Goal: Task Accomplishment & Management: Use online tool/utility

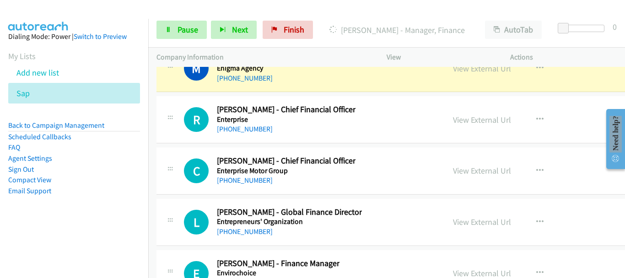
scroll to position [14318, 0]
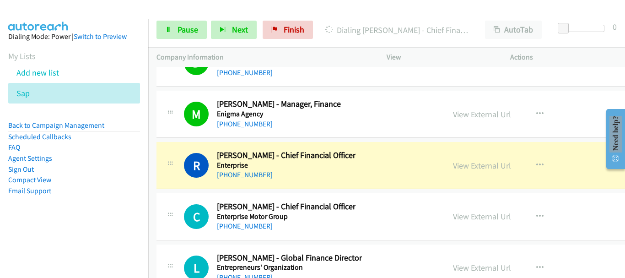
click at [553, 125] on div "View External Url View External Url Schedule/Manage Callback Start Calls Here R…" at bounding box center [521, 114] width 152 height 30
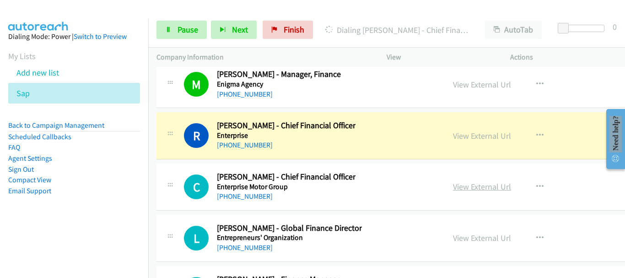
scroll to position [14363, 0]
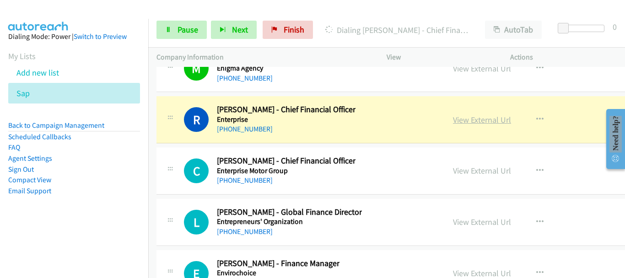
click at [467, 119] on link "View External Url" at bounding box center [482, 119] width 58 height 11
click at [179, 30] on span "Pause" at bounding box center [187, 29] width 21 height 11
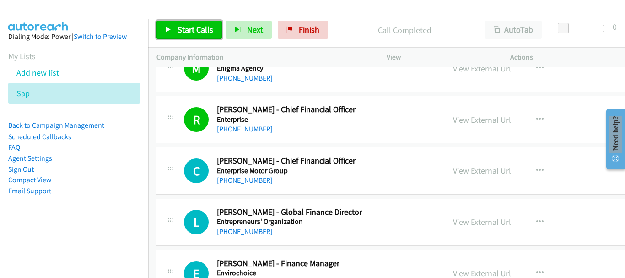
click at [184, 30] on span "Start Calls" at bounding box center [195, 29] width 36 height 11
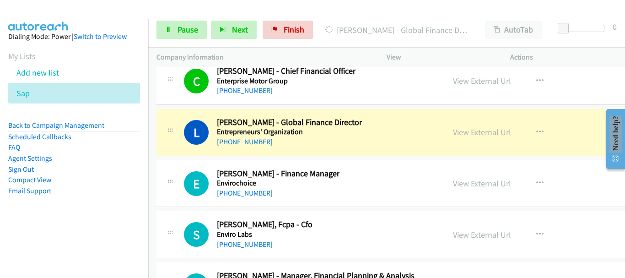
scroll to position [14455, 0]
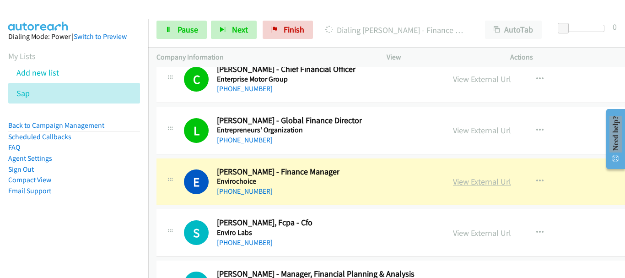
click at [484, 178] on link "View External Url" at bounding box center [482, 181] width 58 height 11
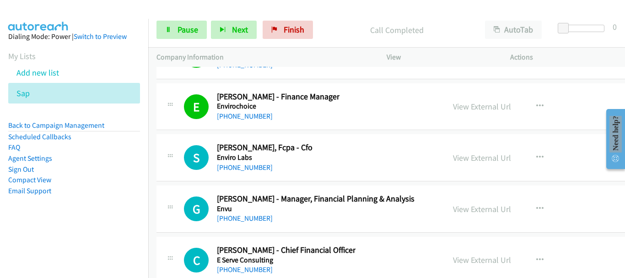
scroll to position [14546, 0]
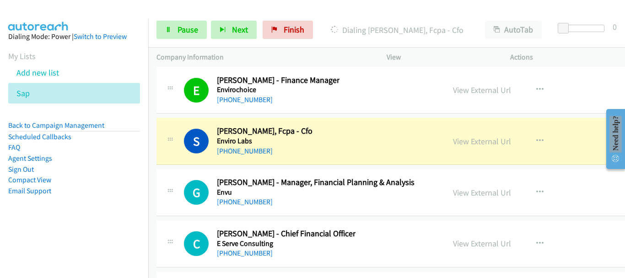
click at [547, 129] on div "View External Url View External Url Schedule/Manage Callback Start Calls Here R…" at bounding box center [521, 141] width 152 height 30
click at [463, 141] on link "View External Url" at bounding box center [482, 141] width 58 height 11
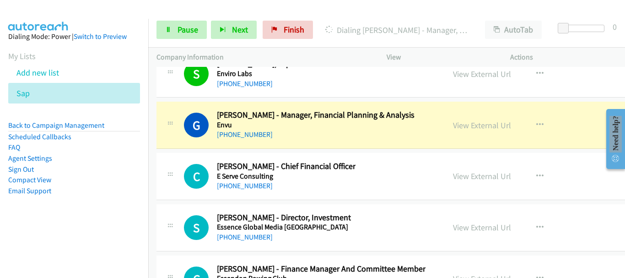
scroll to position [14638, 0]
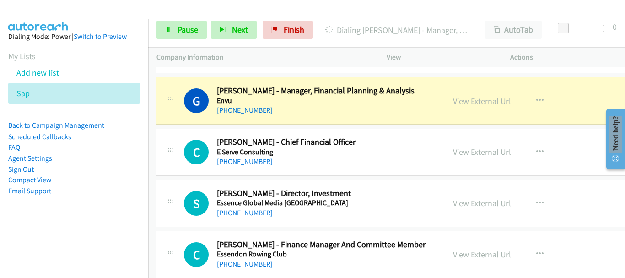
click at [488, 101] on link "View External Url" at bounding box center [482, 101] width 58 height 11
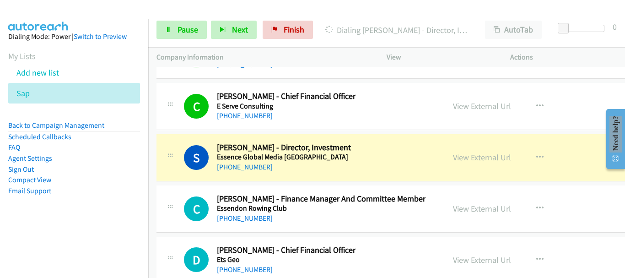
scroll to position [14729, 0]
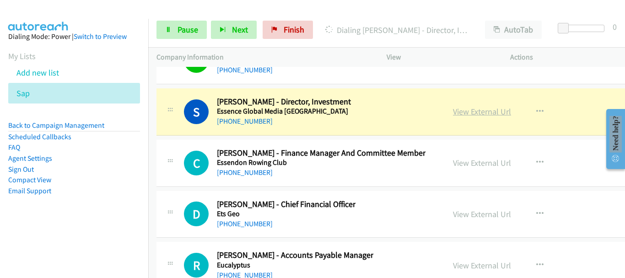
click at [468, 113] on link "View External Url" at bounding box center [482, 111] width 58 height 11
click at [176, 30] on link "Pause" at bounding box center [181, 30] width 50 height 18
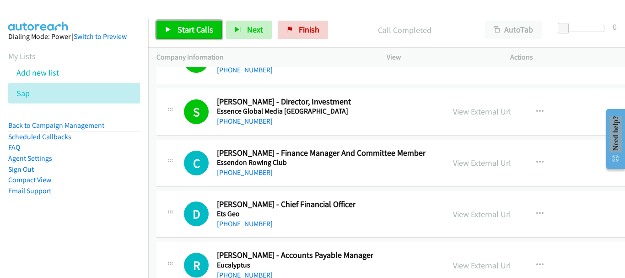
click at [189, 28] on span "Start Calls" at bounding box center [195, 29] width 36 height 11
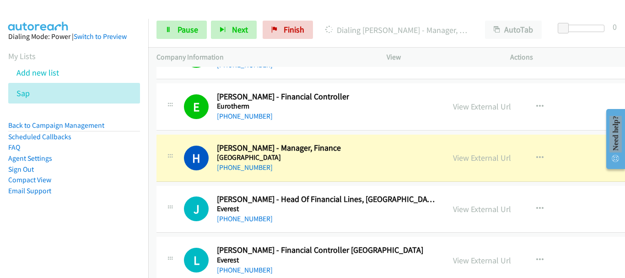
scroll to position [15004, 0]
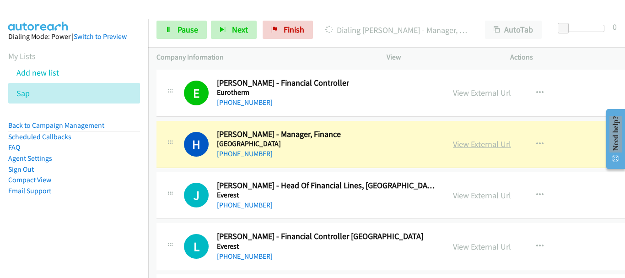
click at [469, 140] on link "View External Url" at bounding box center [482, 144] width 58 height 11
click at [177, 32] on span "Pause" at bounding box center [187, 29] width 21 height 11
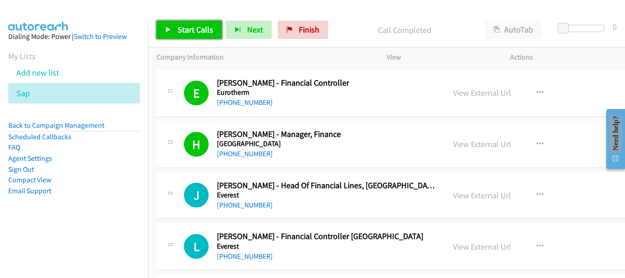
click at [188, 22] on link "Start Calls" at bounding box center [188, 30] width 65 height 18
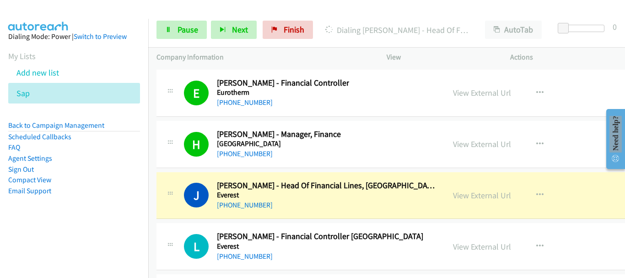
scroll to position [15050, 0]
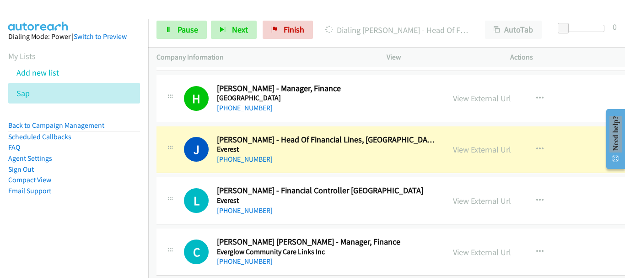
click at [472, 155] on div "View External Url" at bounding box center [482, 149] width 58 height 12
click at [472, 151] on link "View External Url" at bounding box center [482, 149] width 58 height 11
click at [185, 32] on span "Pause" at bounding box center [187, 29] width 21 height 11
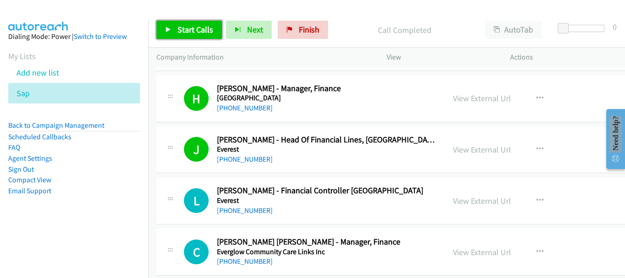
click at [188, 27] on span "Start Calls" at bounding box center [195, 29] width 36 height 11
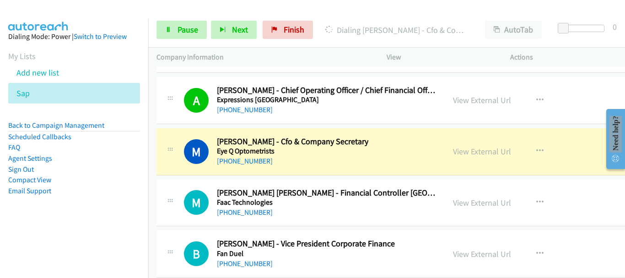
scroll to position [15598, 0]
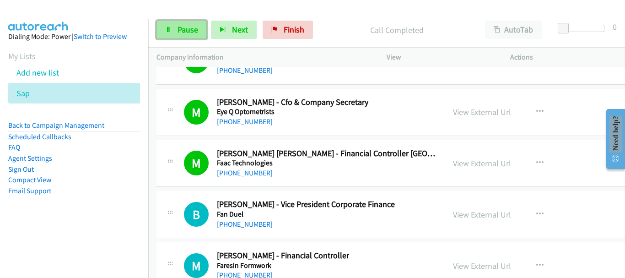
click at [183, 26] on span "Pause" at bounding box center [187, 29] width 21 height 11
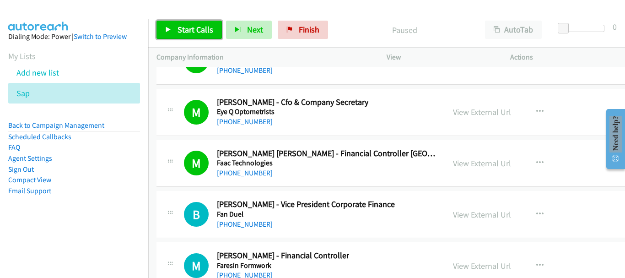
click at [178, 22] on link "Start Calls" at bounding box center [188, 30] width 65 height 18
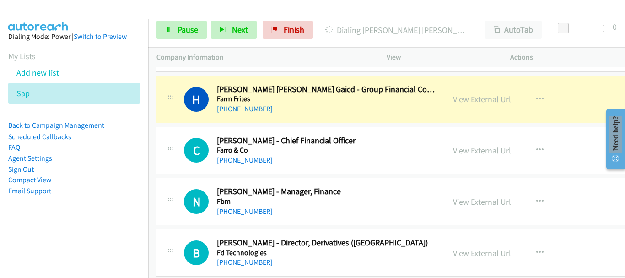
scroll to position [15873, 0]
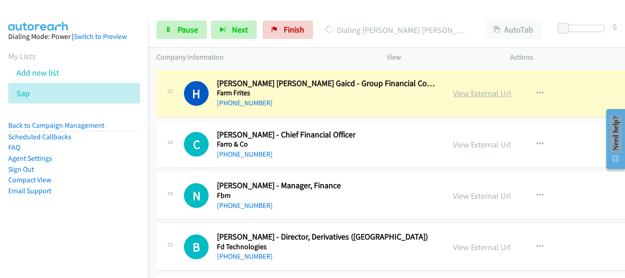
click at [468, 92] on link "View External Url" at bounding box center [482, 93] width 58 height 11
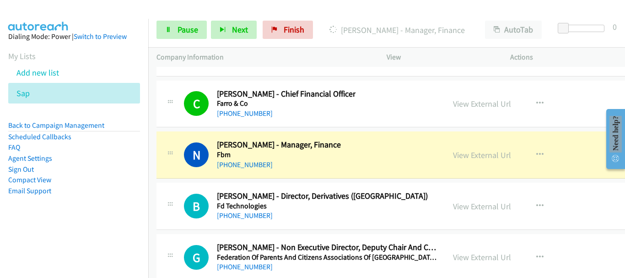
scroll to position [15964, 0]
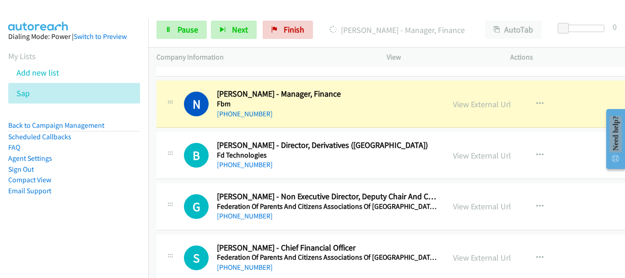
click at [467, 103] on link "View External Url" at bounding box center [482, 104] width 58 height 11
click at [193, 32] on span "Pause" at bounding box center [187, 29] width 21 height 11
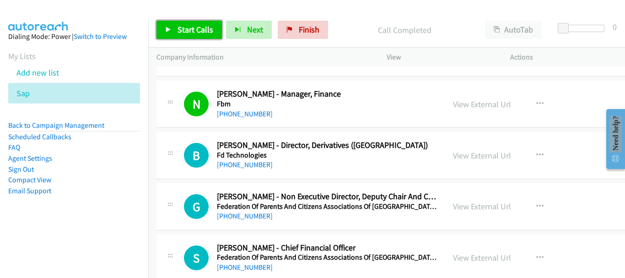
click at [193, 31] on span "Start Calls" at bounding box center [195, 29] width 36 height 11
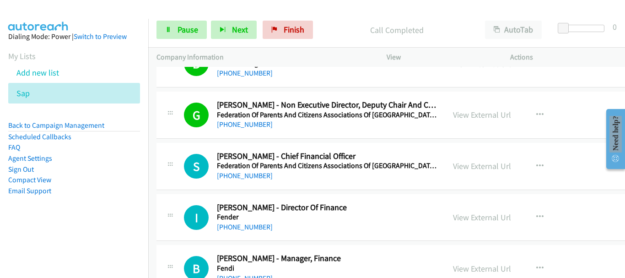
scroll to position [16102, 0]
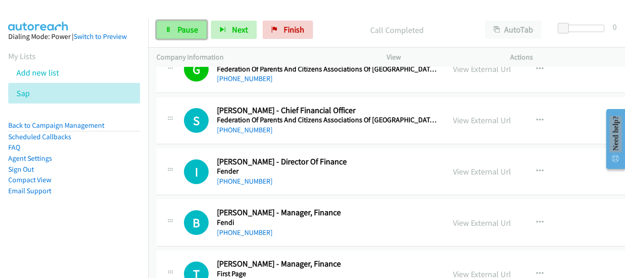
click at [192, 31] on span "Pause" at bounding box center [187, 29] width 21 height 11
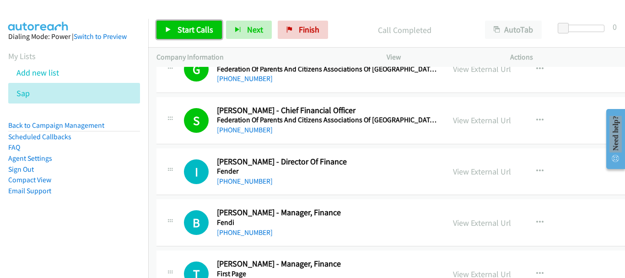
click at [182, 33] on span "Start Calls" at bounding box center [195, 29] width 36 height 11
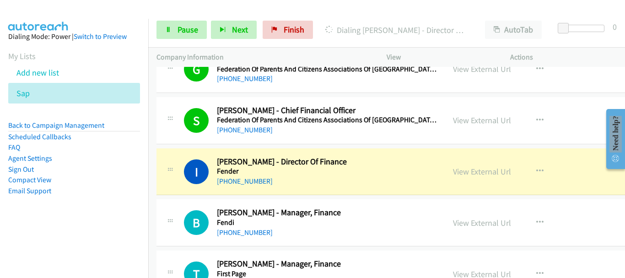
scroll to position [16147, 0]
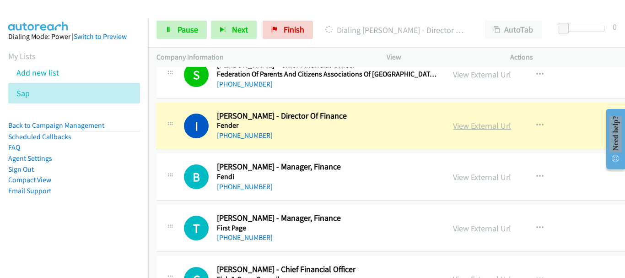
click at [453, 125] on link "View External Url" at bounding box center [482, 125] width 58 height 11
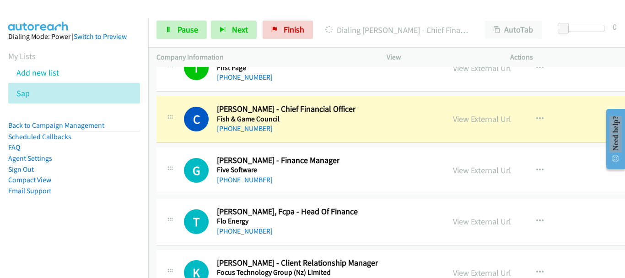
scroll to position [16330, 0]
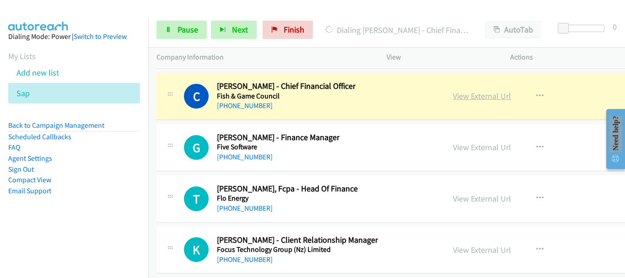
click at [469, 95] on link "View External Url" at bounding box center [482, 96] width 58 height 11
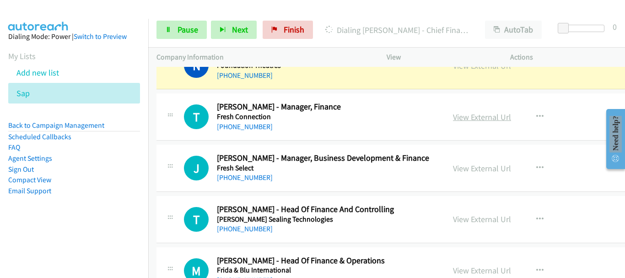
scroll to position [16781, 0]
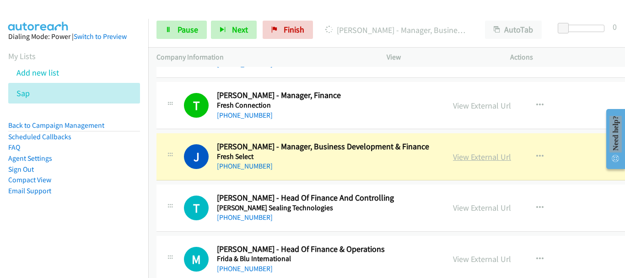
click at [479, 160] on link "View External Url" at bounding box center [482, 156] width 58 height 11
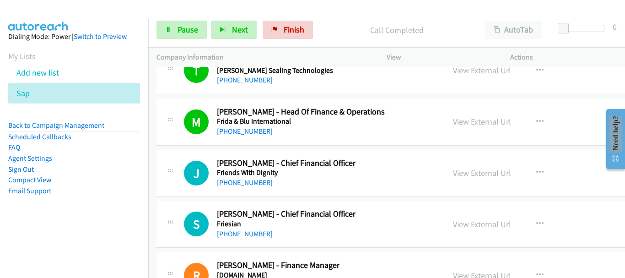
scroll to position [16964, 0]
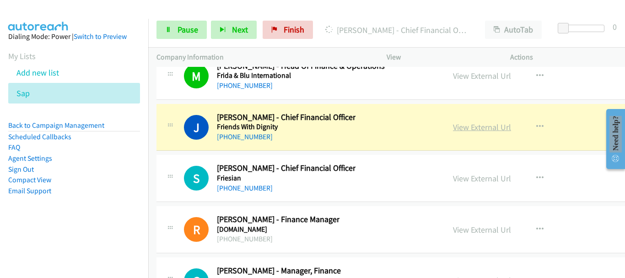
click at [462, 128] on link "View External Url" at bounding box center [482, 127] width 58 height 11
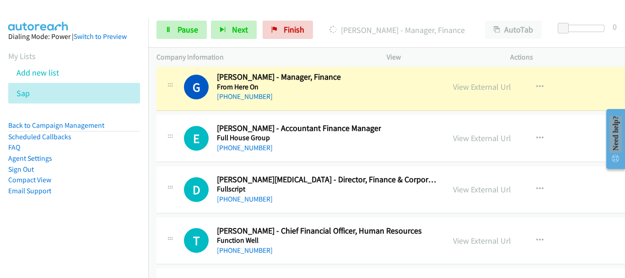
scroll to position [17147, 0]
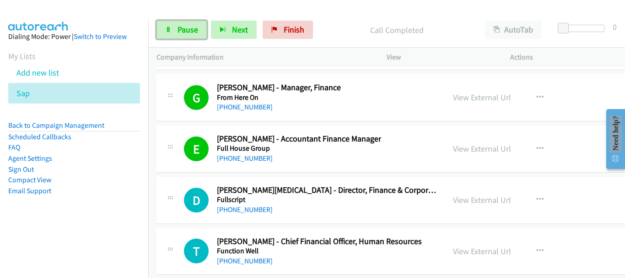
click at [177, 29] on span "Pause" at bounding box center [187, 29] width 21 height 11
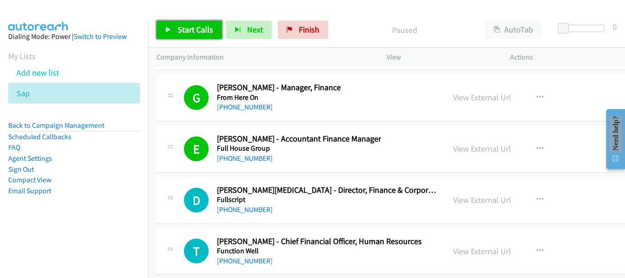
click at [186, 28] on span "Start Calls" at bounding box center [195, 29] width 36 height 11
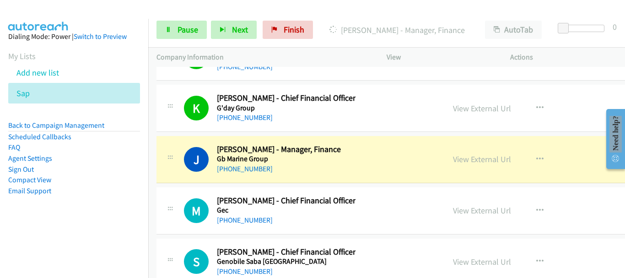
scroll to position [17422, 0]
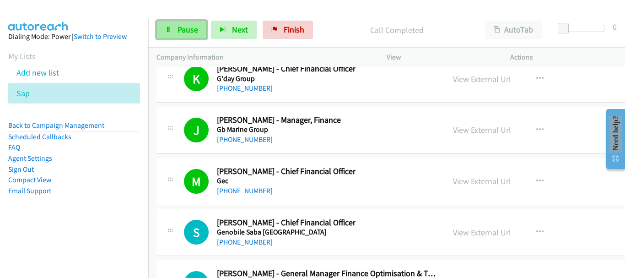
click at [193, 34] on span "Pause" at bounding box center [187, 29] width 21 height 11
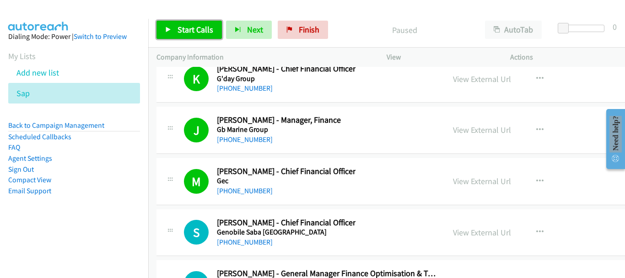
click at [177, 24] on link "Start Calls" at bounding box center [188, 30] width 65 height 18
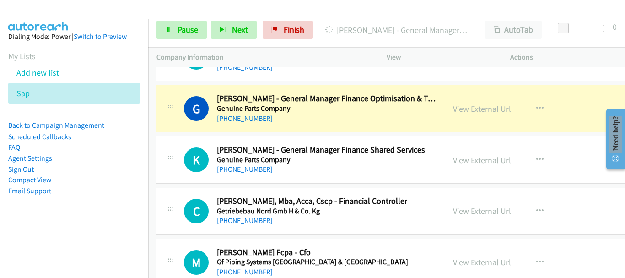
scroll to position [17605, 0]
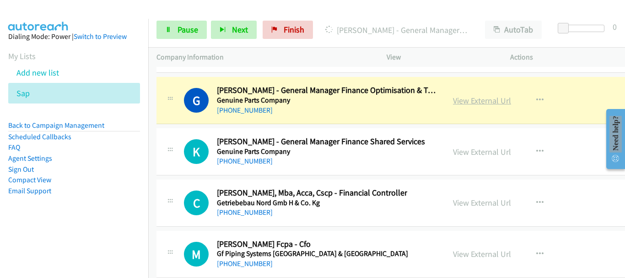
click at [481, 100] on link "View External Url" at bounding box center [482, 100] width 58 height 11
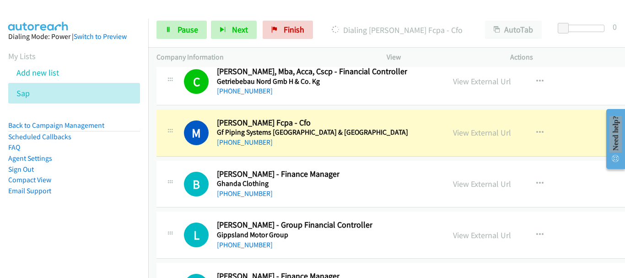
scroll to position [17742, 0]
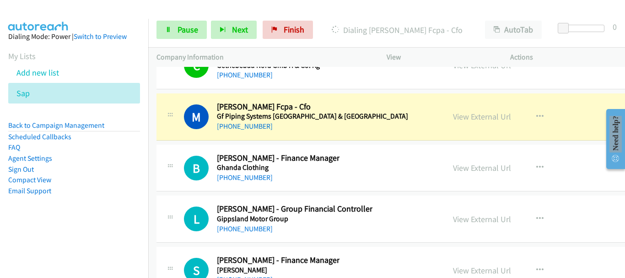
click at [573, 110] on div "View External Url View External Url Schedule/Manage Callback Start Calls Here R…" at bounding box center [521, 117] width 152 height 30
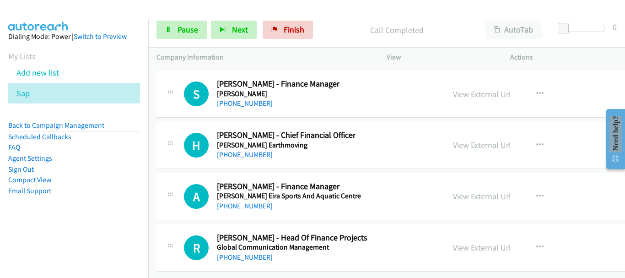
scroll to position [17925, 0]
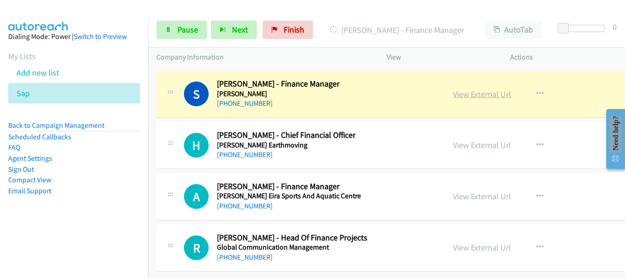
click at [476, 89] on link "View External Url" at bounding box center [482, 94] width 58 height 11
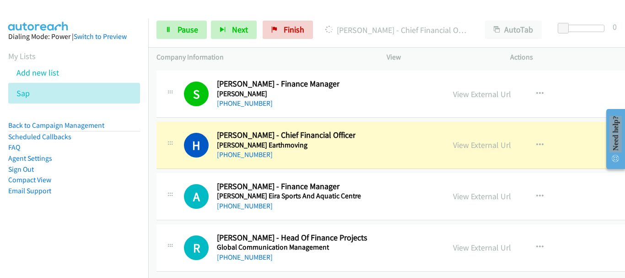
drag, startPoint x: 466, startPoint y: 138, endPoint x: 435, endPoint y: 169, distance: 43.3
click at [466, 140] on link "View External Url" at bounding box center [482, 145] width 58 height 11
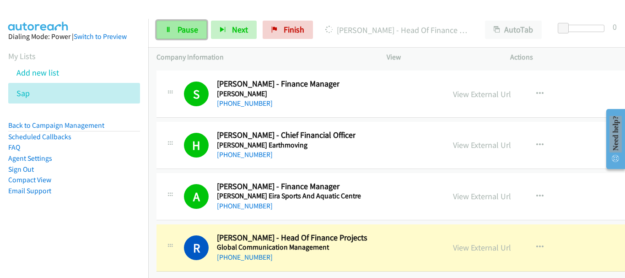
click at [186, 28] on span "Pause" at bounding box center [187, 29] width 21 height 11
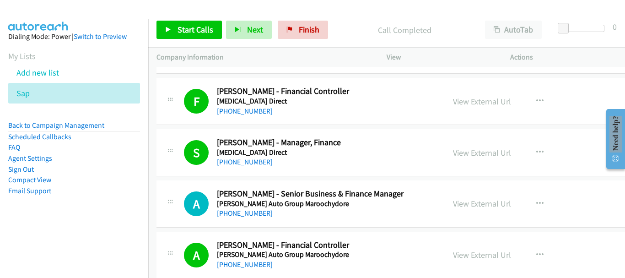
scroll to position [0, 0]
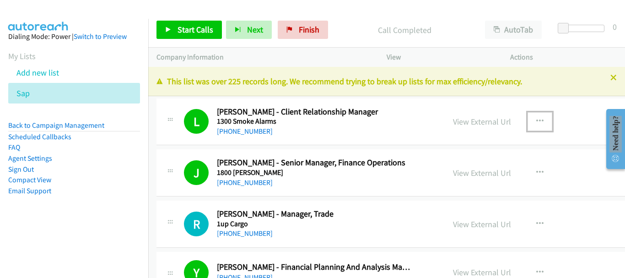
click at [536, 121] on icon "button" at bounding box center [539, 121] width 7 height 7
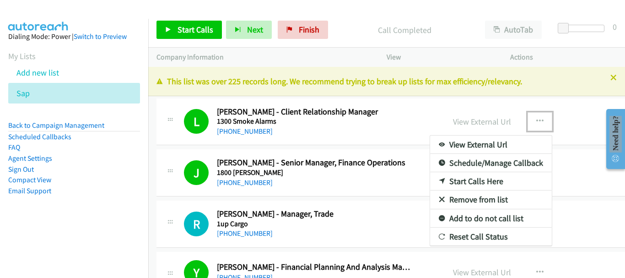
click at [461, 180] on link "Start Calls Here" at bounding box center [491, 181] width 122 height 18
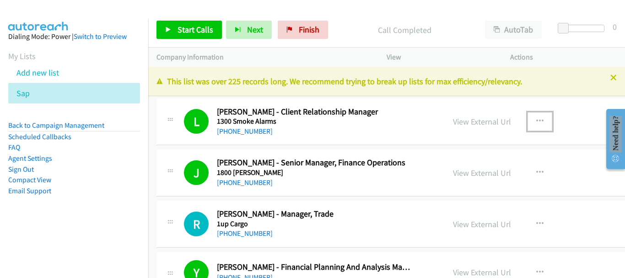
click at [536, 118] on icon "button" at bounding box center [539, 121] width 7 height 7
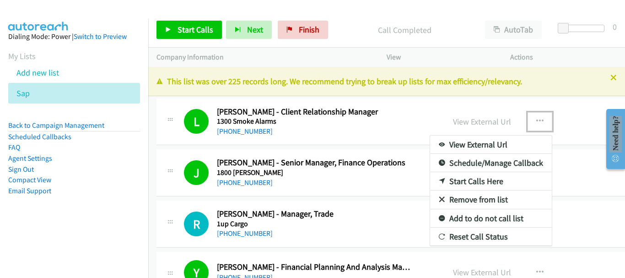
click at [474, 179] on link "Start Calls Here" at bounding box center [491, 181] width 122 height 18
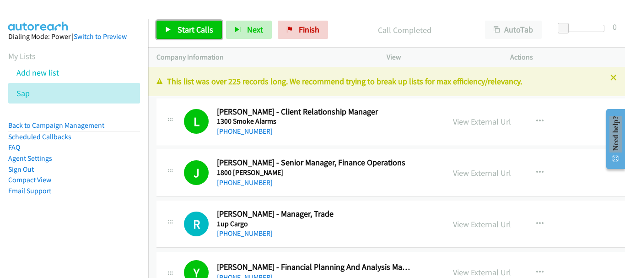
click at [187, 30] on span "Start Calls" at bounding box center [195, 29] width 36 height 11
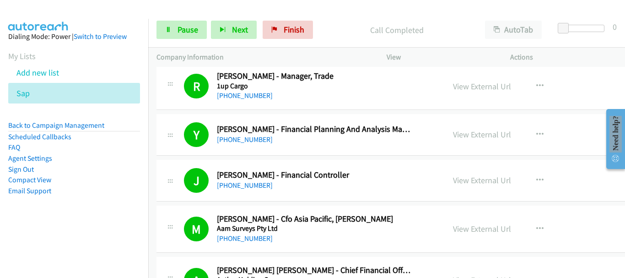
scroll to position [137, 0]
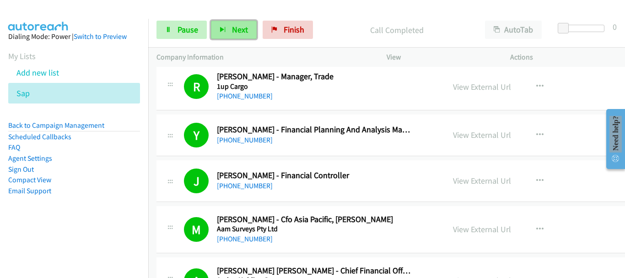
click at [232, 30] on span "Next" at bounding box center [240, 29] width 16 height 11
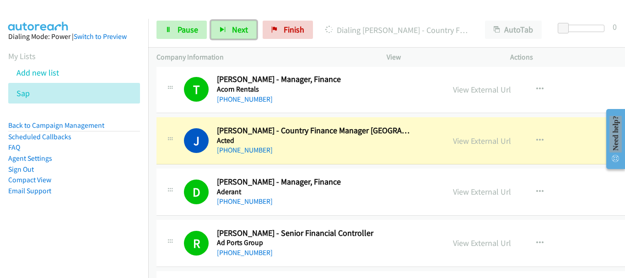
scroll to position [732, 0]
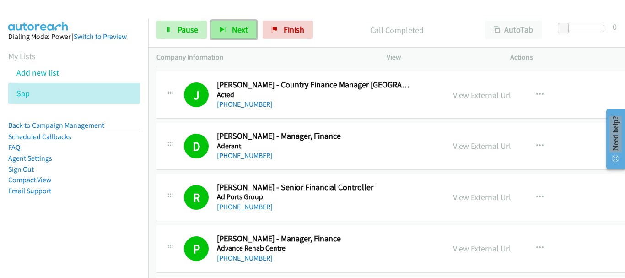
click at [230, 27] on button "Next" at bounding box center [234, 30] width 46 height 18
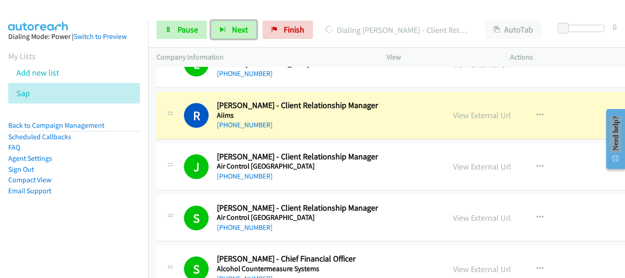
scroll to position [1327, 0]
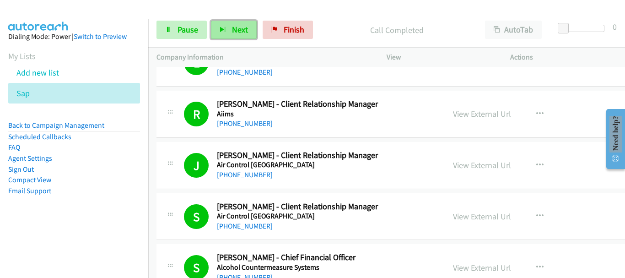
click at [239, 33] on span "Next" at bounding box center [240, 29] width 16 height 11
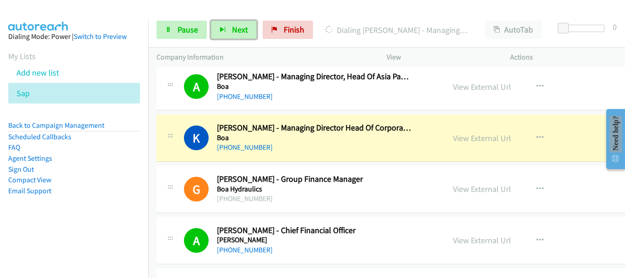
scroll to position [6175, 0]
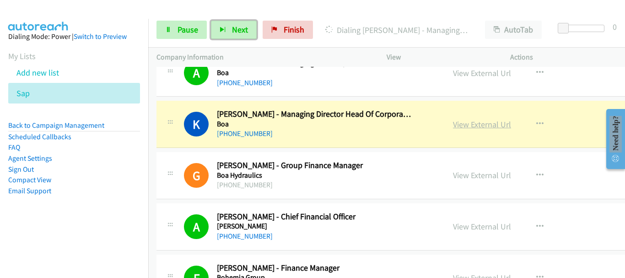
click at [466, 125] on link "View External Url" at bounding box center [482, 124] width 58 height 11
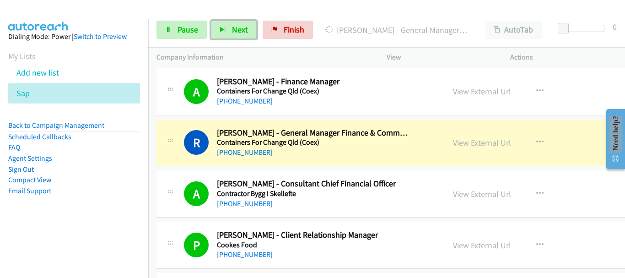
scroll to position [10719, 0]
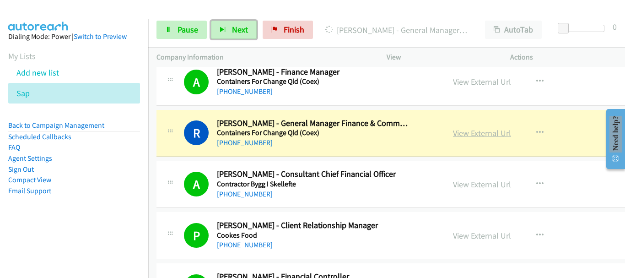
click at [470, 131] on link "View External Url" at bounding box center [482, 133] width 58 height 11
click at [168, 32] on icon at bounding box center [168, 30] width 6 height 6
